Goal: Information Seeking & Learning: Find specific fact

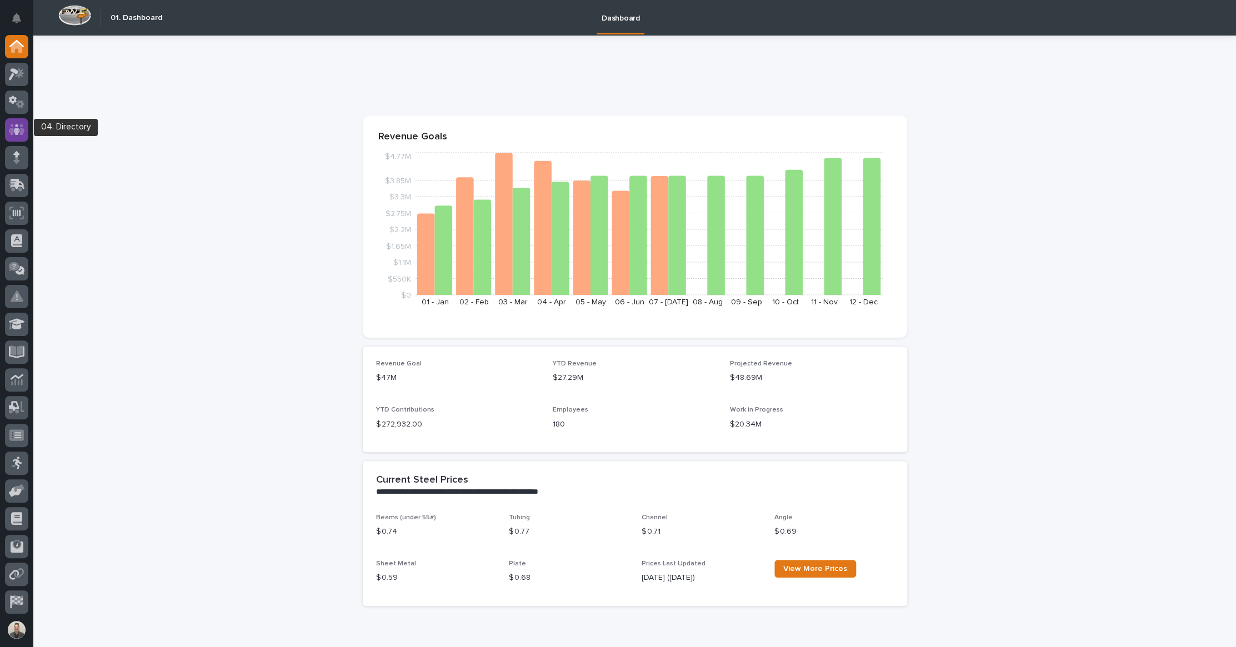
click at [17, 133] on icon at bounding box center [16, 129] width 7 height 11
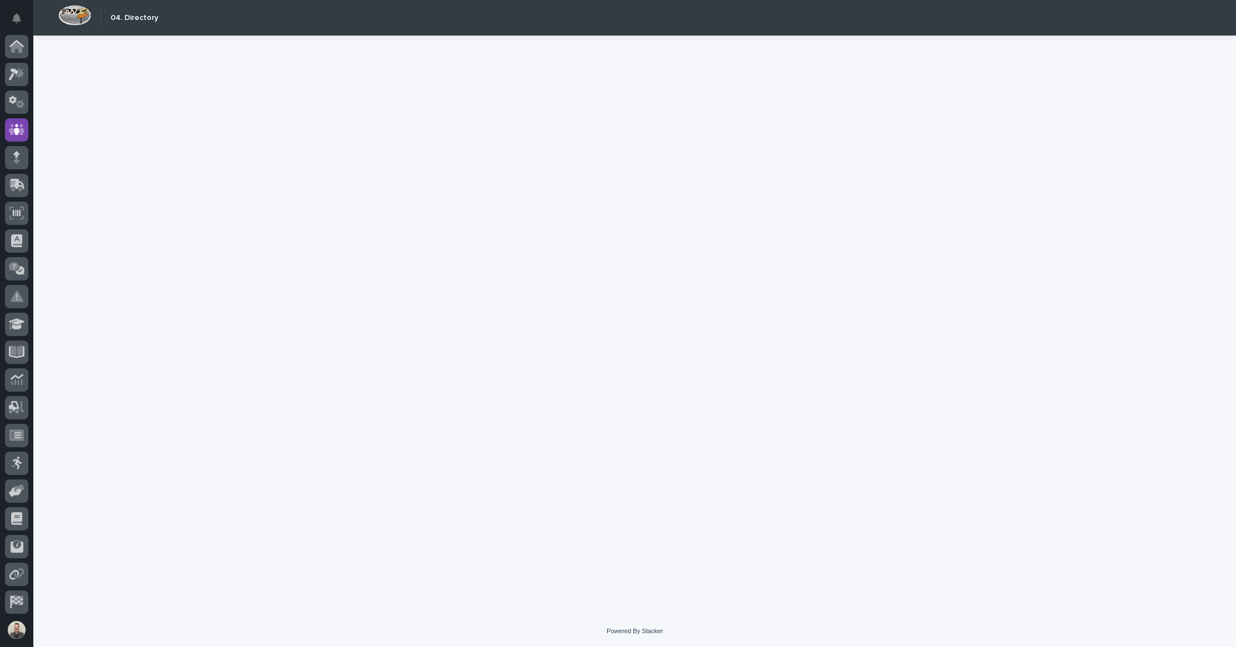
scroll to position [29, 0]
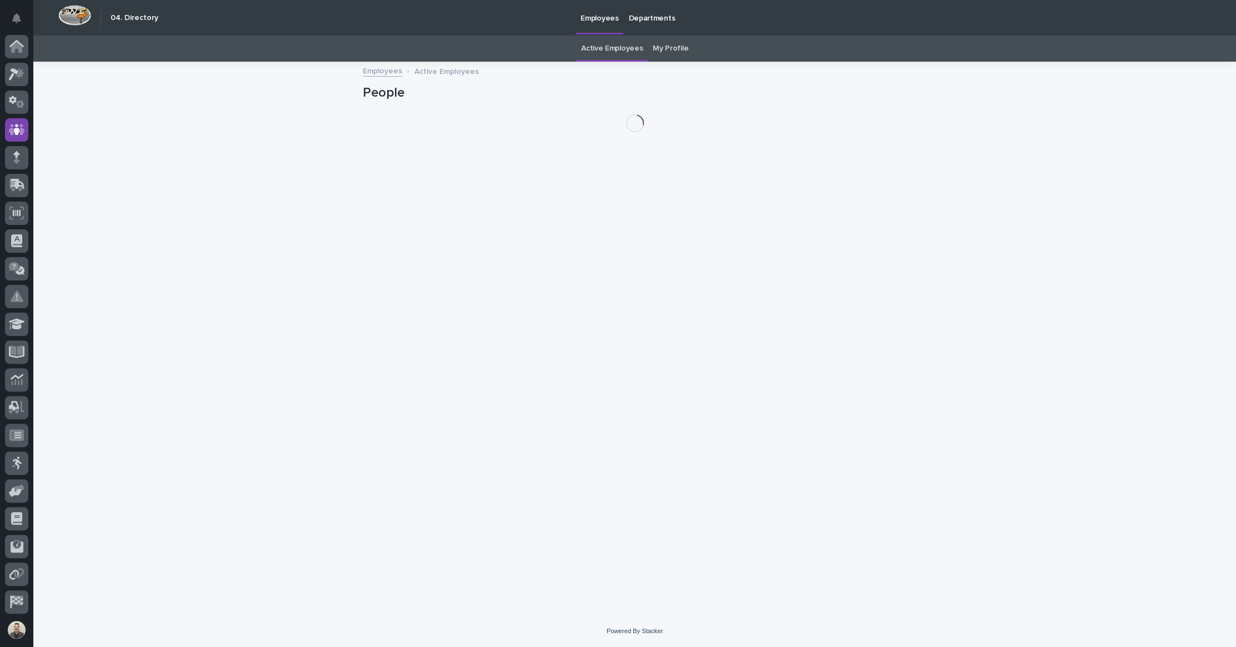
scroll to position [29, 0]
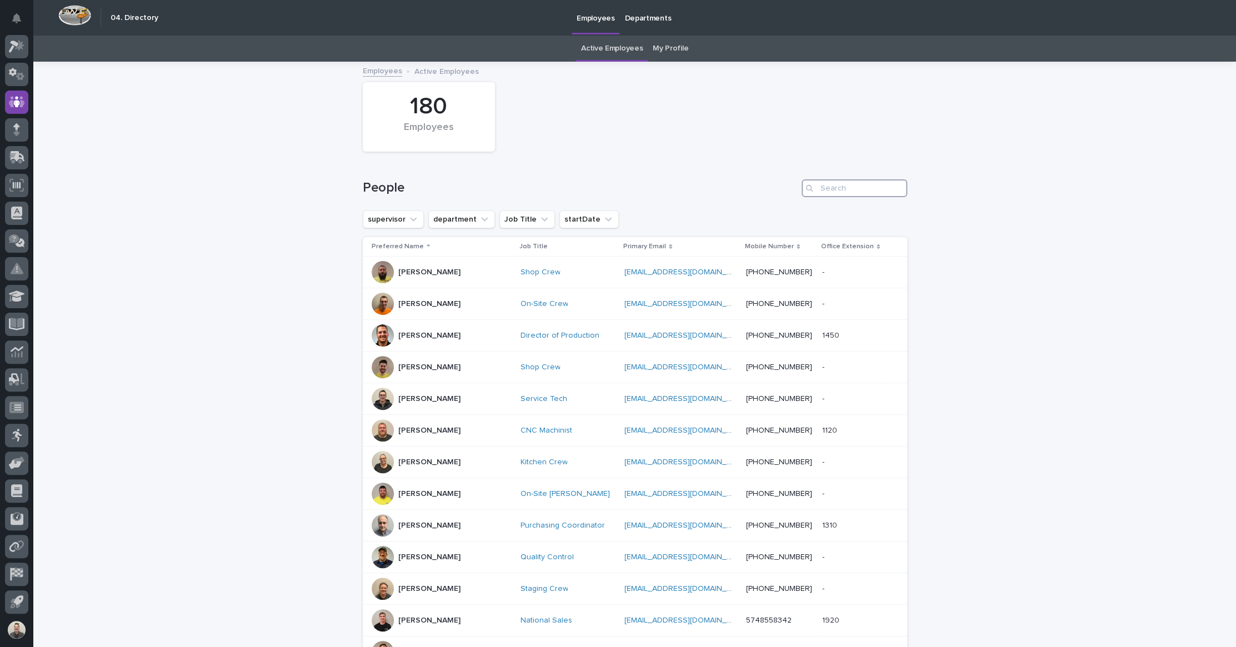
click at [847, 197] on input "Search" at bounding box center [855, 188] width 106 height 18
paste input "[PERSON_NAME]"
type input "[PERSON_NAME]"
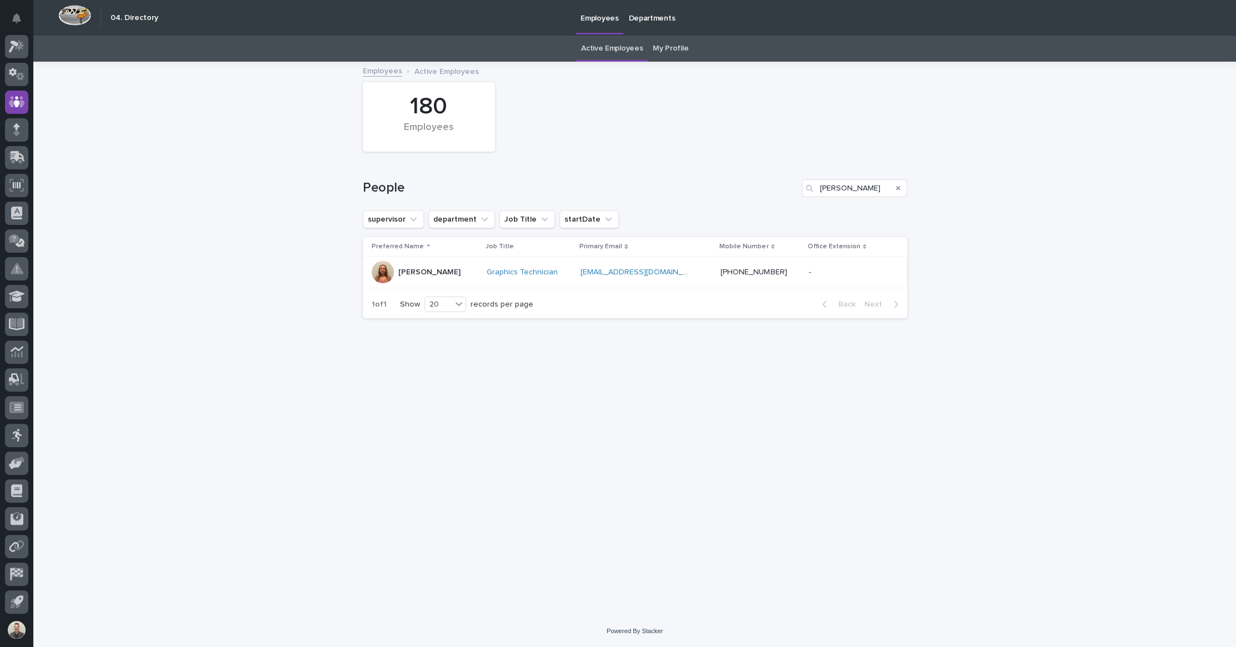
click at [461, 277] on p "[PERSON_NAME]" at bounding box center [429, 272] width 62 height 9
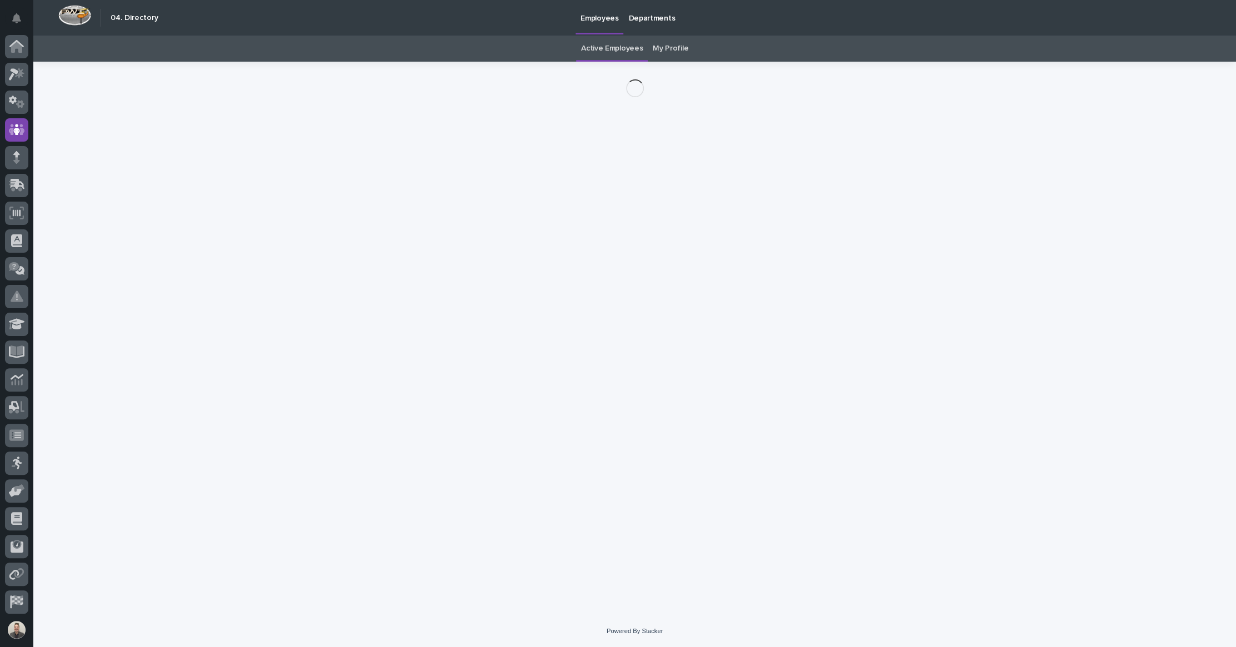
scroll to position [29, 0]
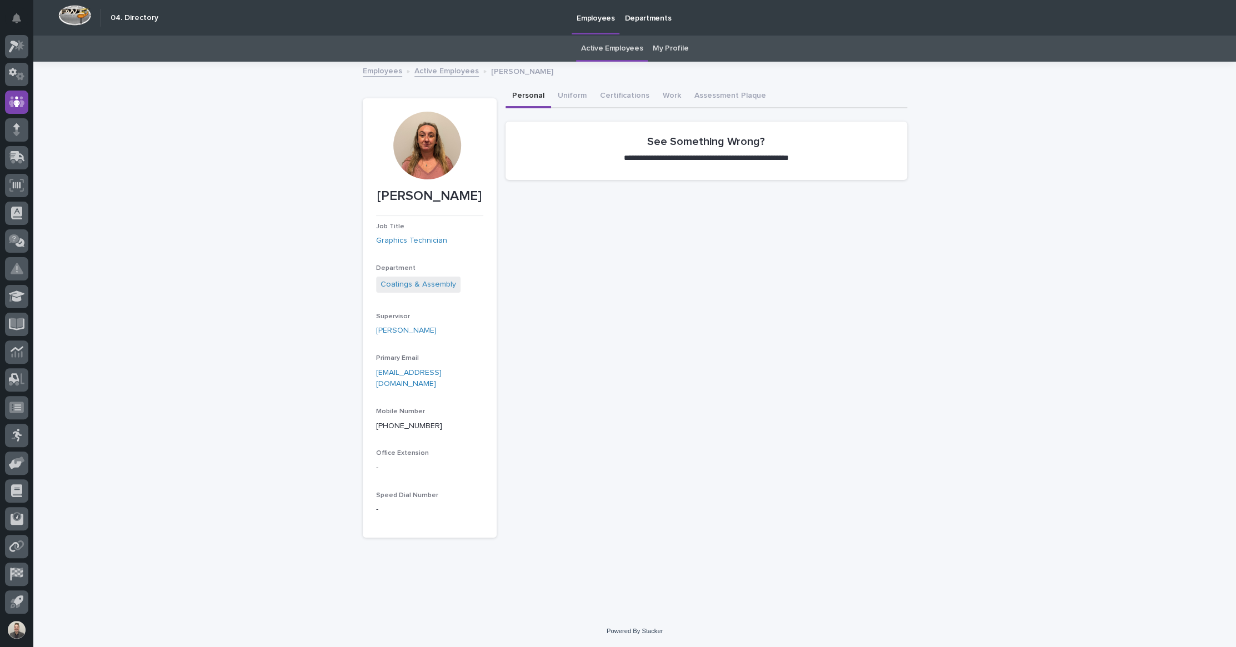
drag, startPoint x: 399, startPoint y: 207, endPoint x: 449, endPoint y: 229, distance: 54.5
click at [449, 204] on p "[PERSON_NAME]" at bounding box center [429, 196] width 107 height 16
copy p "[PERSON_NAME]"
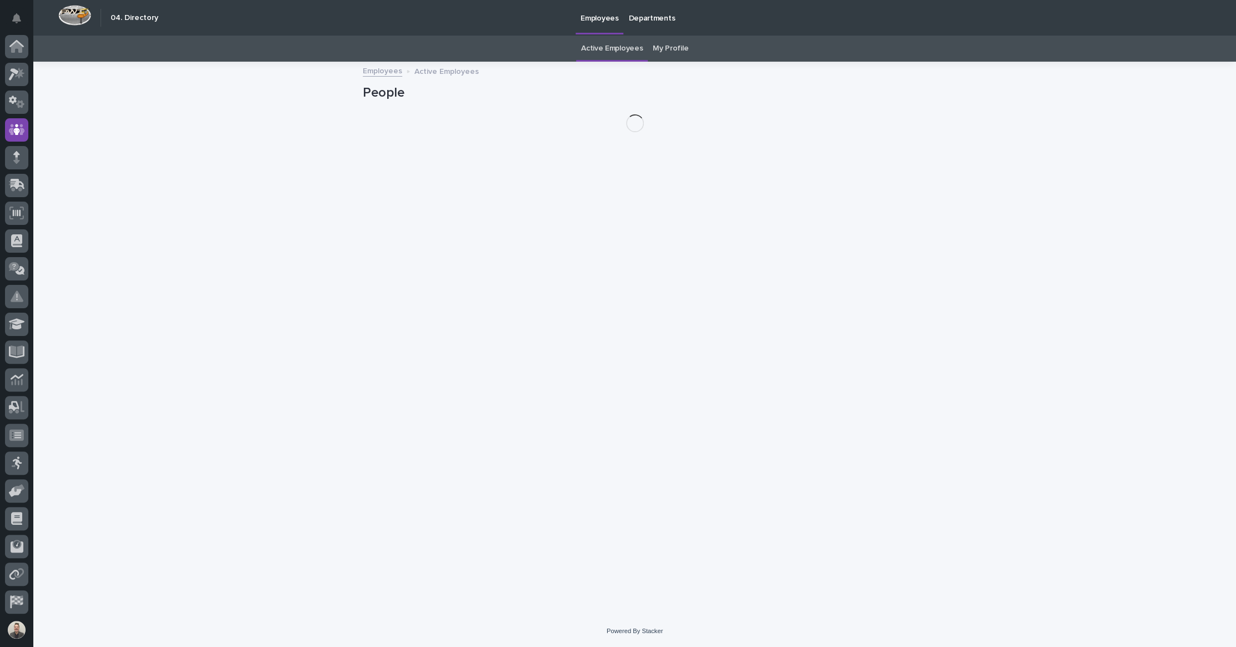
scroll to position [29, 0]
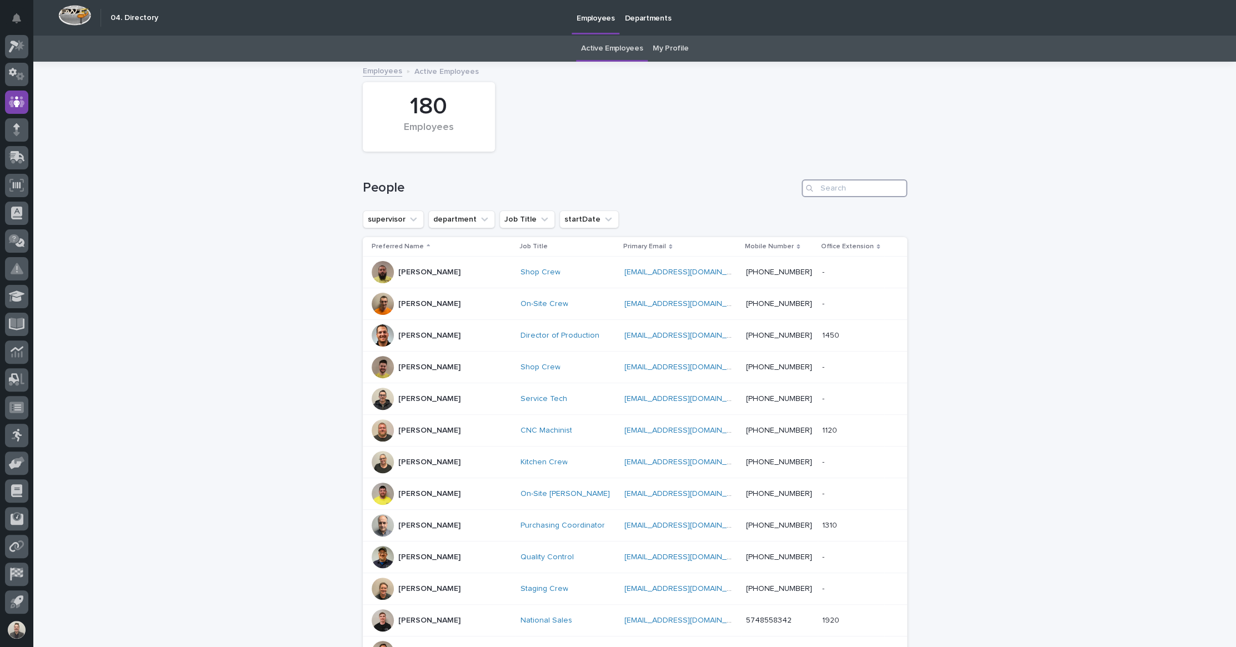
click at [840, 197] on input "Search" at bounding box center [855, 188] width 106 height 18
paste input "[PERSON_NAME]"
type input "[PERSON_NAME]"
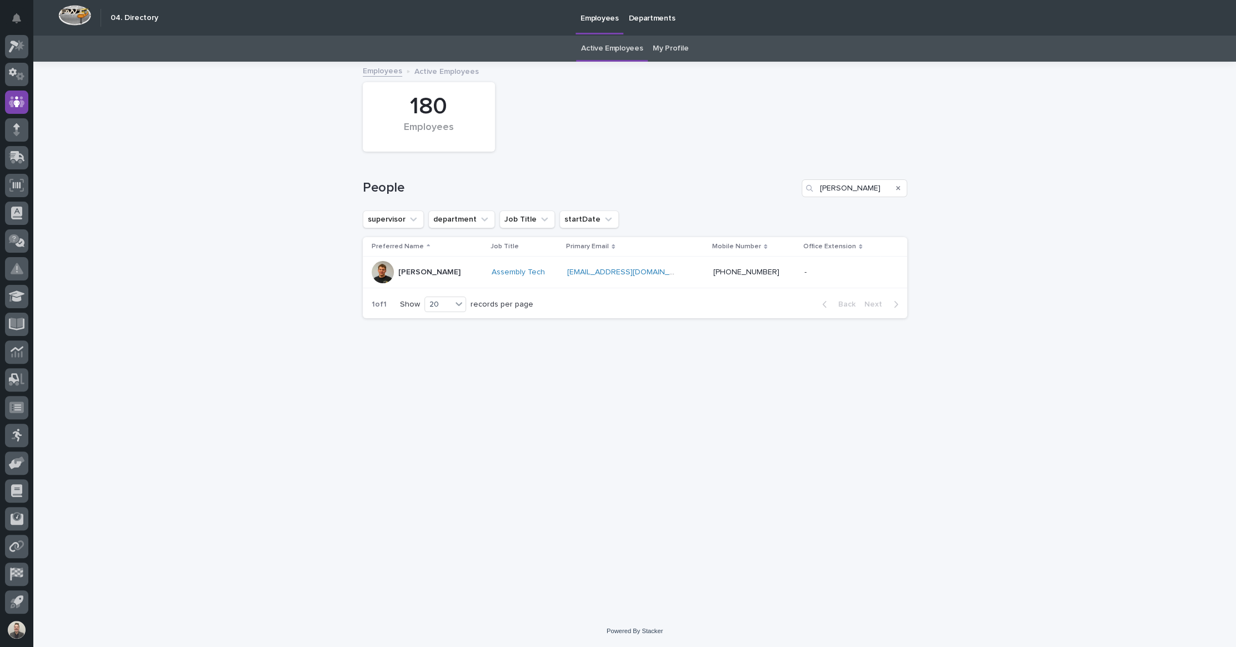
click at [417, 277] on p "[PERSON_NAME]" at bounding box center [429, 272] width 62 height 9
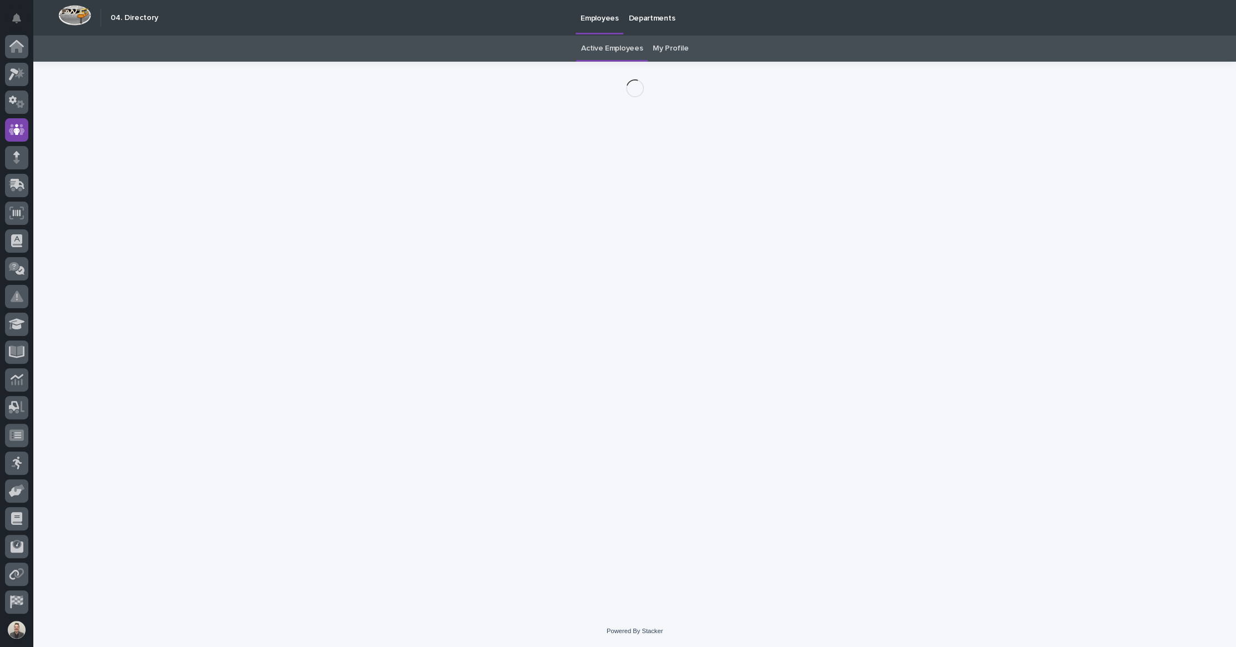
scroll to position [29, 0]
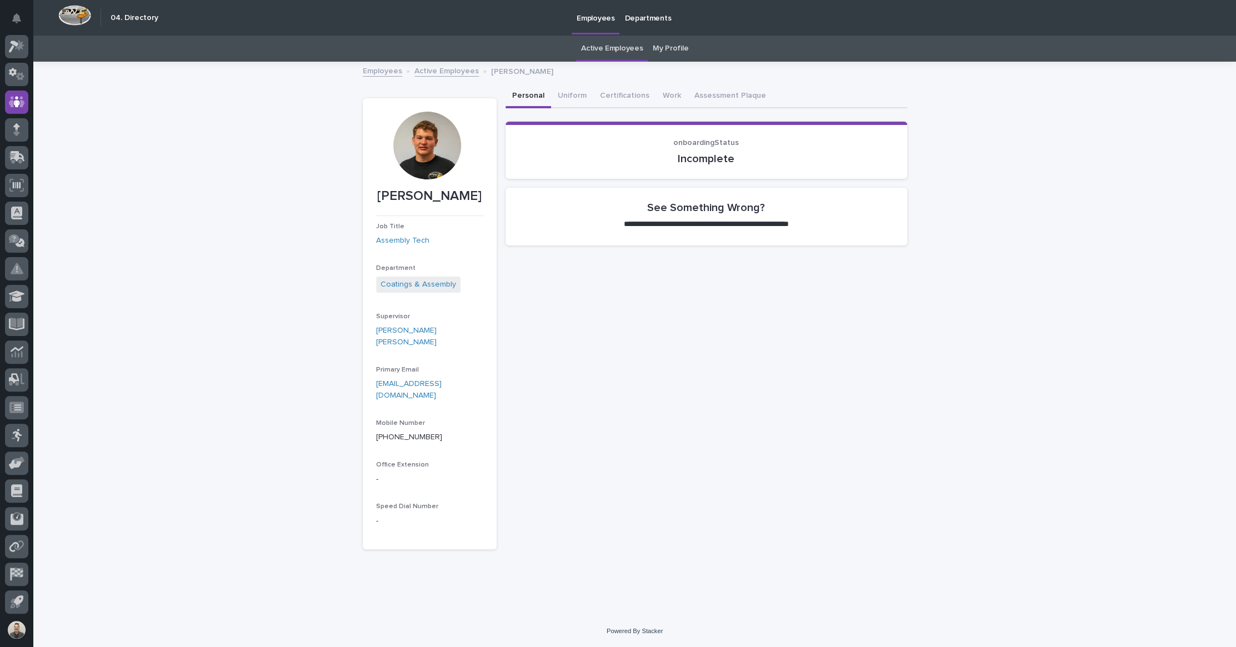
click at [392, 144] on div at bounding box center [427, 150] width 103 height 77
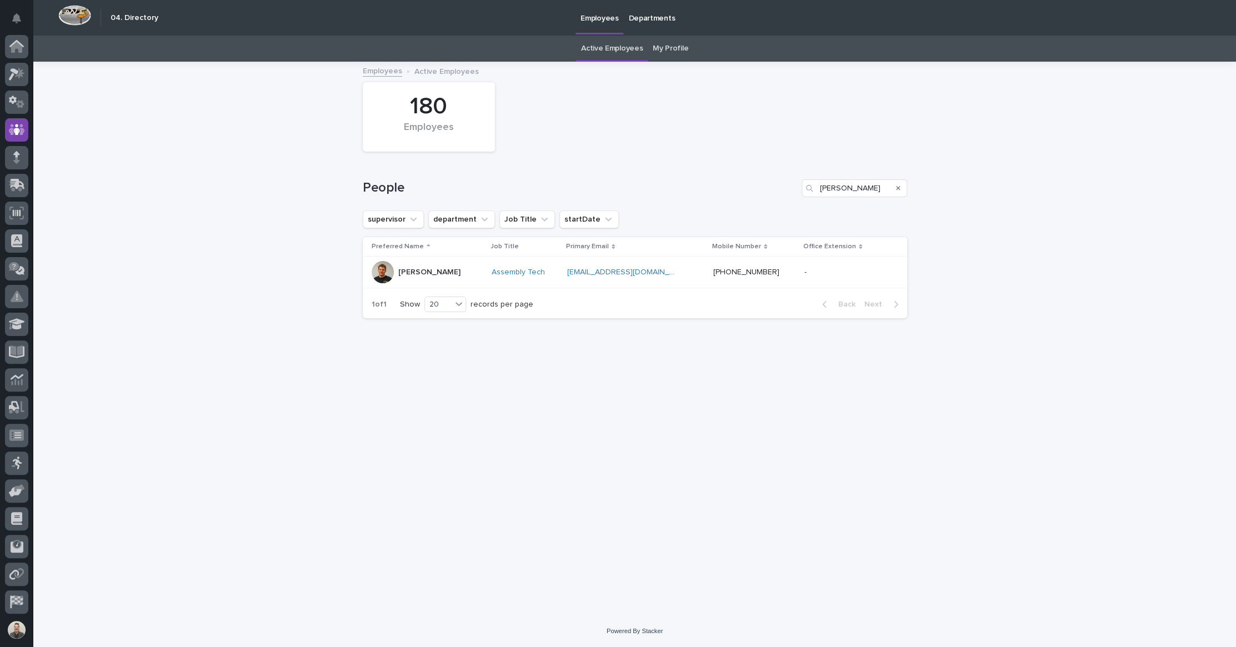
scroll to position [29, 0]
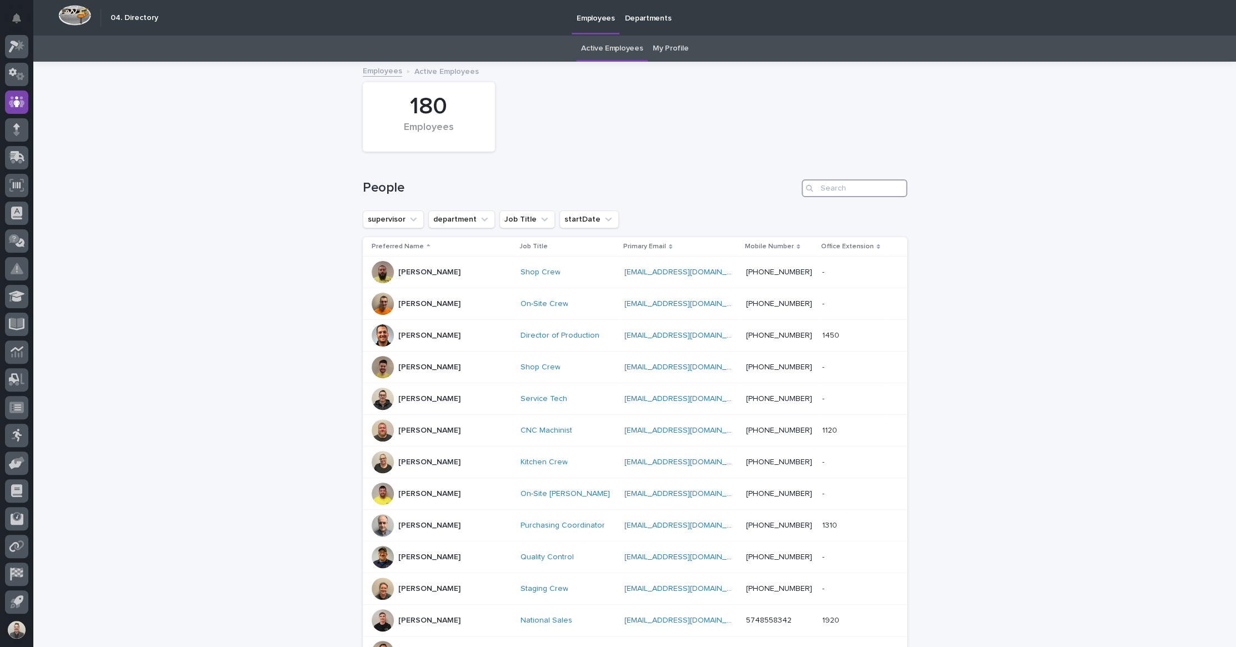
click at [860, 196] on input "Search" at bounding box center [855, 188] width 106 height 18
type input "[PERSON_NAME]"
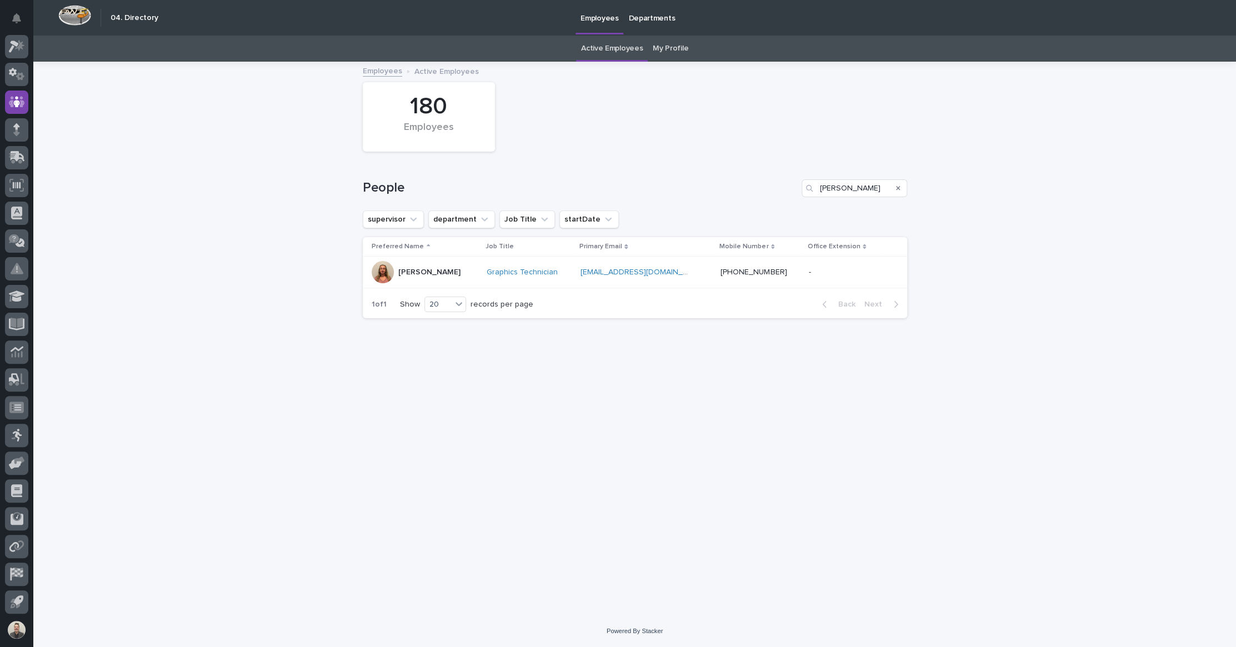
click at [442, 277] on p "[PERSON_NAME]" at bounding box center [429, 272] width 62 height 9
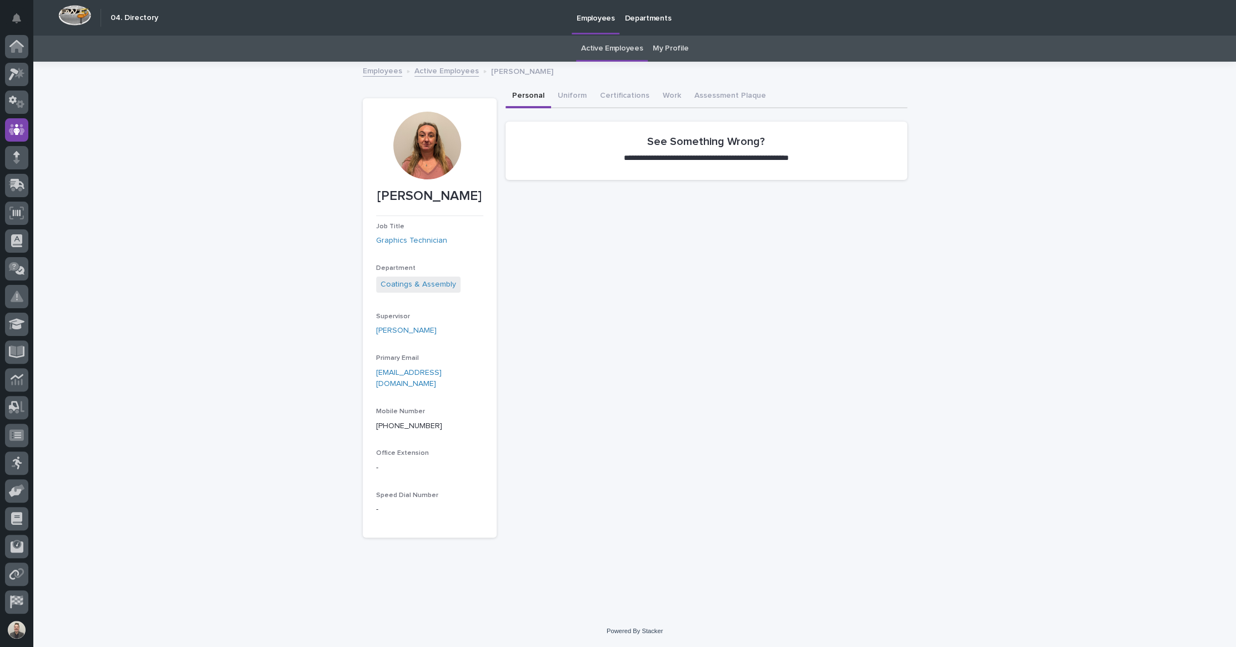
scroll to position [29, 0]
click at [584, 85] on button "Uniform" at bounding box center [572, 96] width 42 height 23
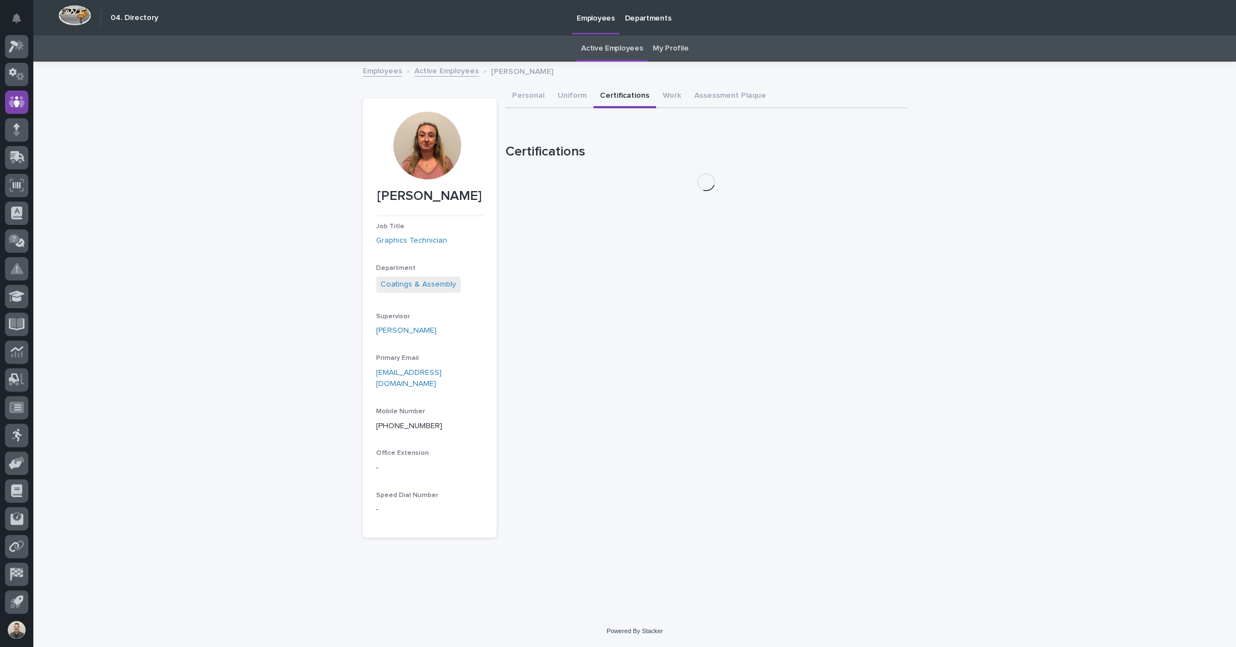
click at [642, 85] on button "Certifications" at bounding box center [624, 96] width 63 height 23
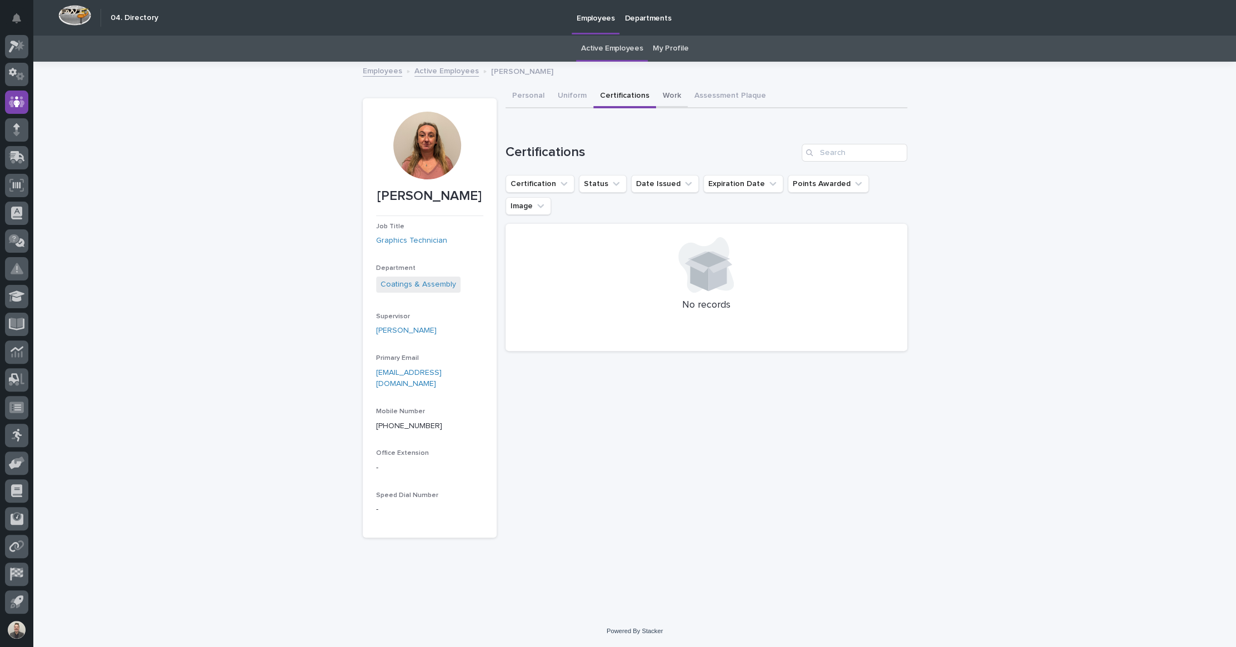
click at [688, 85] on button "Work" at bounding box center [672, 96] width 32 height 23
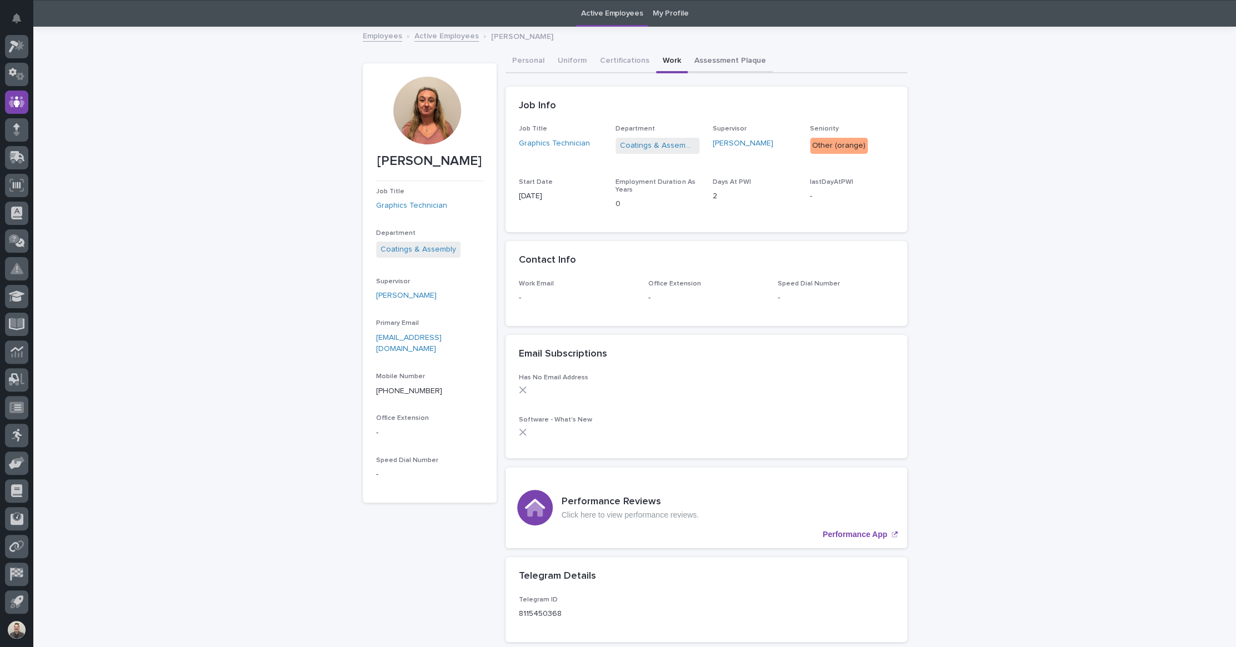
click at [759, 69] on button "Assessment Plaque" at bounding box center [730, 61] width 85 height 23
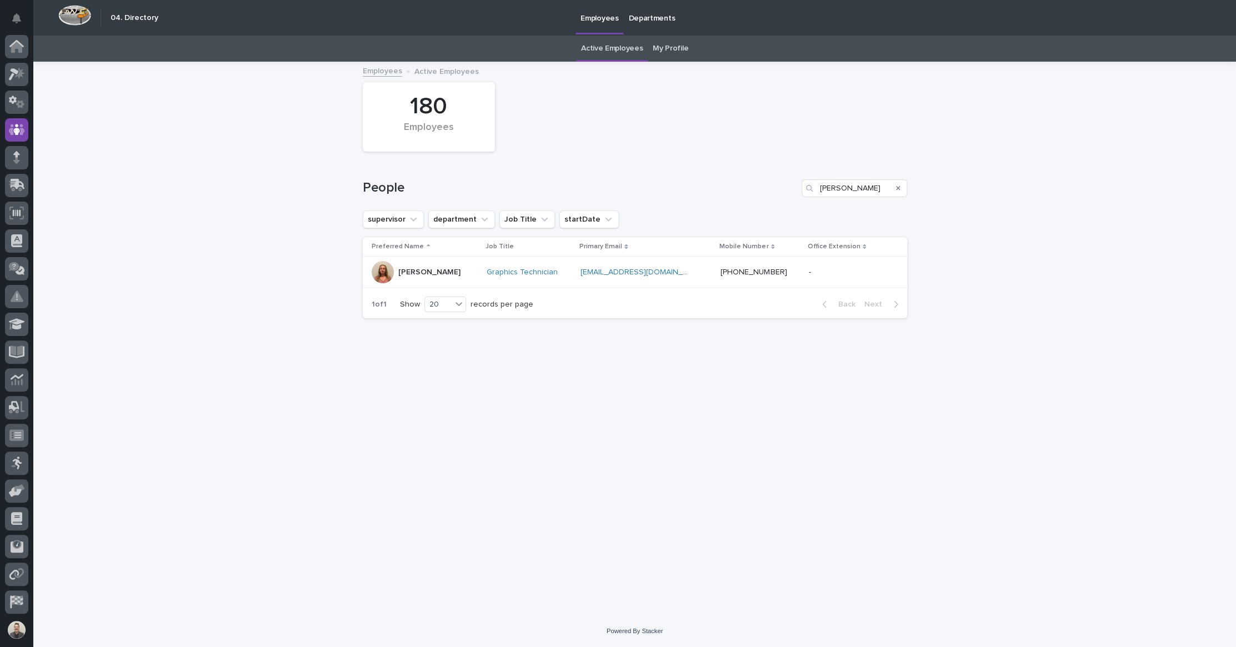
scroll to position [29, 0]
